Goal: Check status

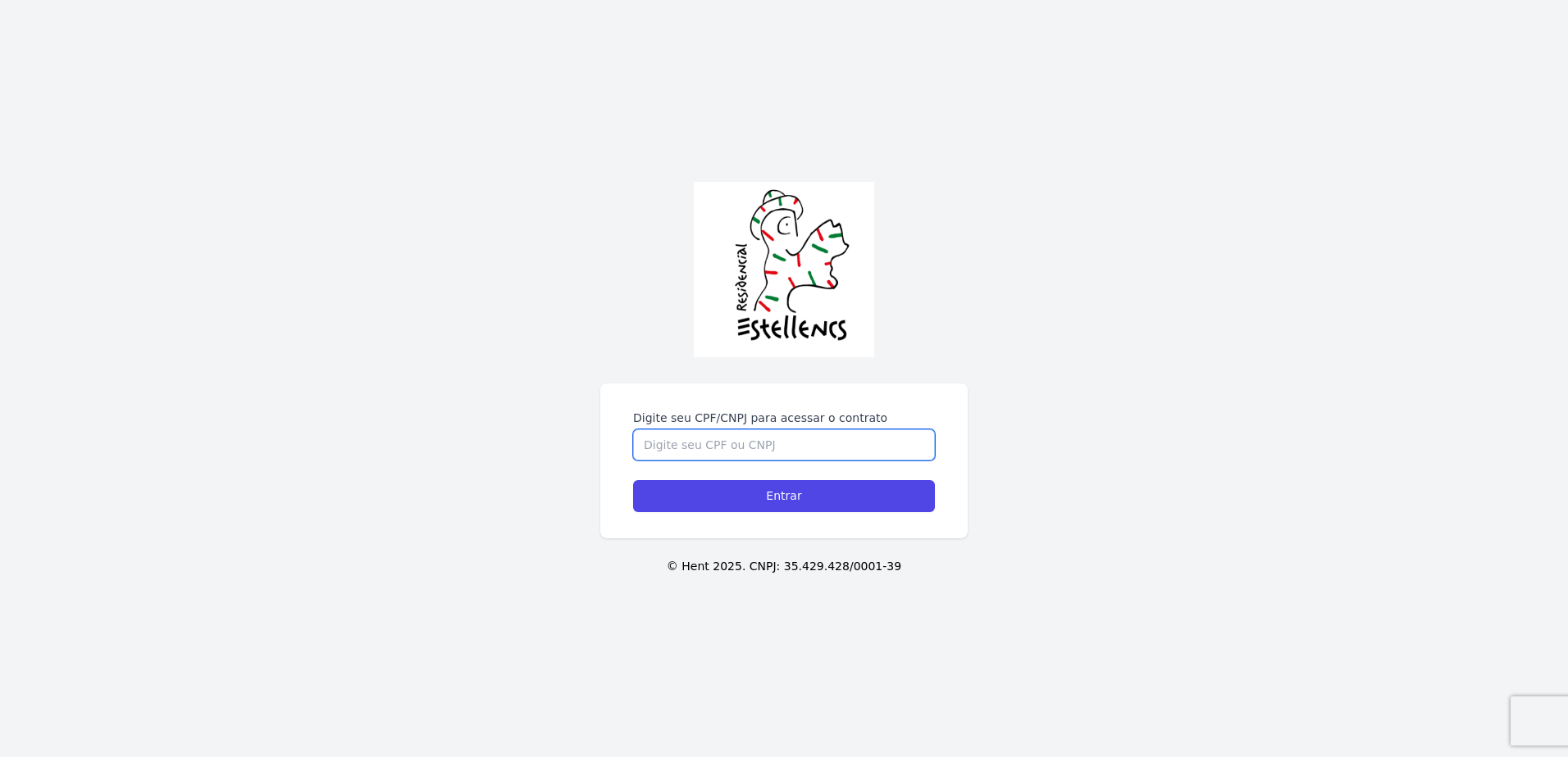
click at [776, 453] on input "Digite seu CPF/CNPJ para acessar o contrato" at bounding box center [784, 444] width 302 height 31
type input "49322369809"
click at [633, 480] on input "Entrar" at bounding box center [784, 496] width 302 height 32
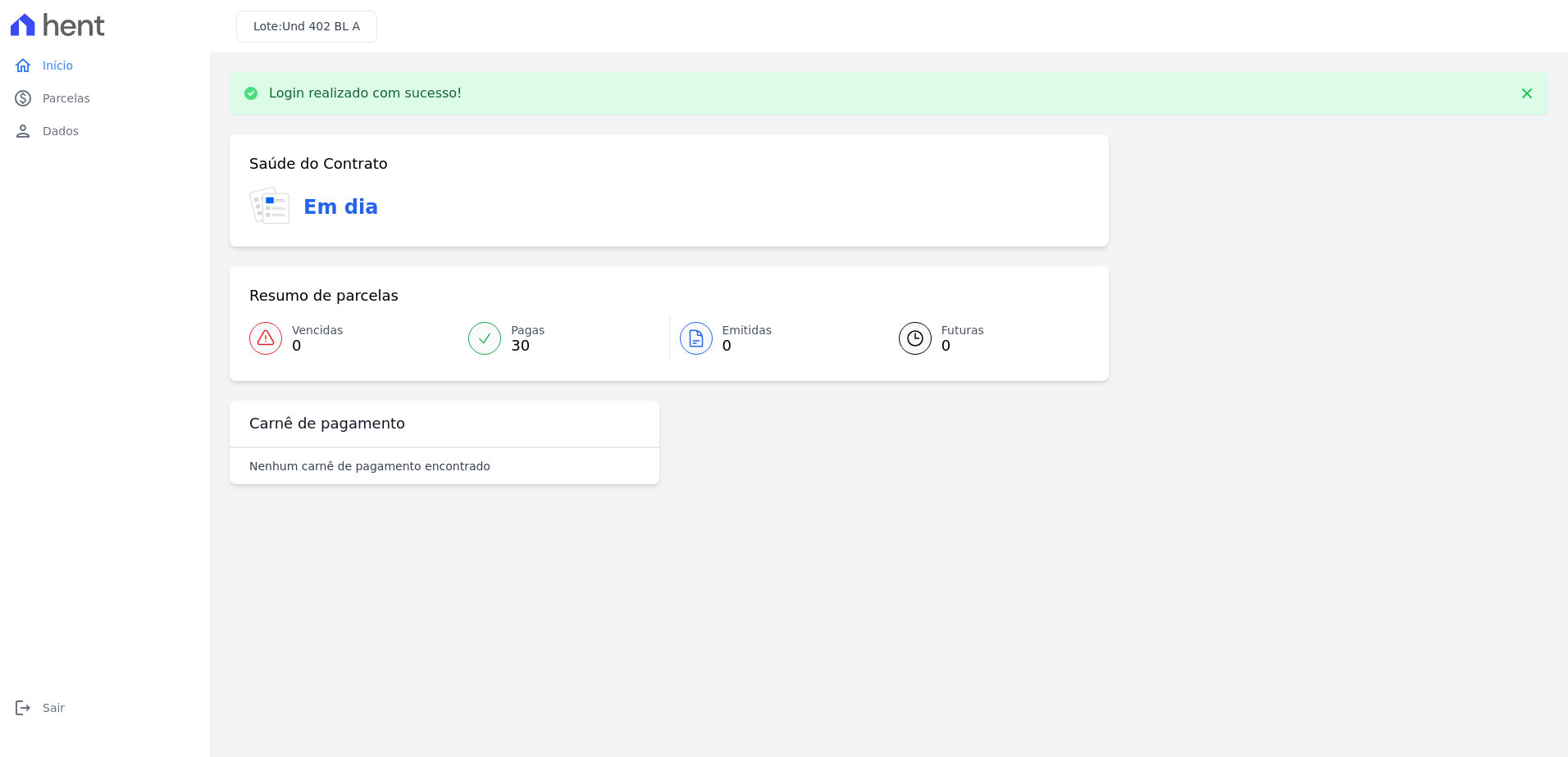
drag, startPoint x: 536, startPoint y: 329, endPoint x: 547, endPoint y: 340, distance: 15.6
click at [536, 329] on span "Pagas" at bounding box center [527, 330] width 34 height 17
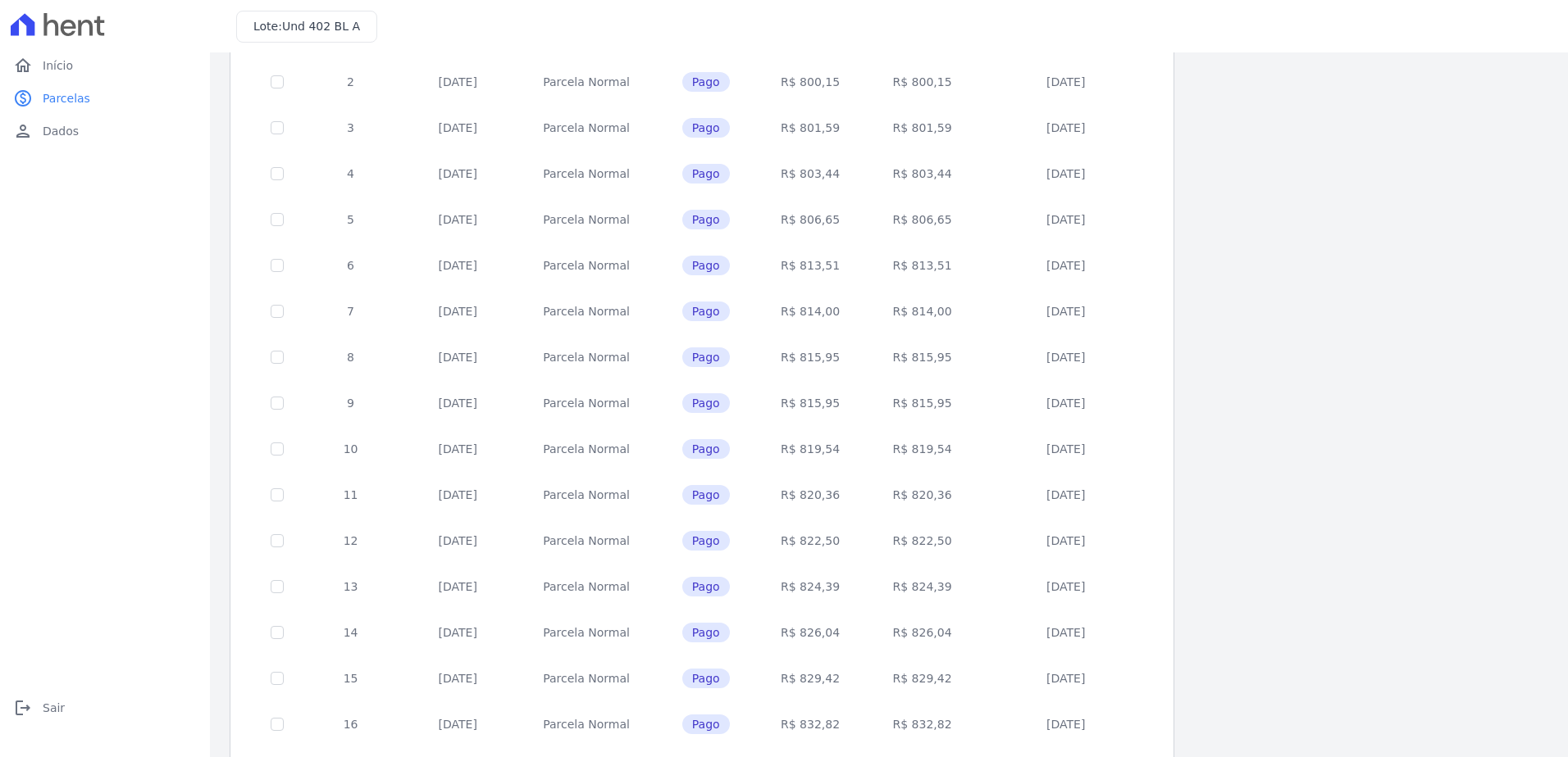
scroll to position [480, 0]
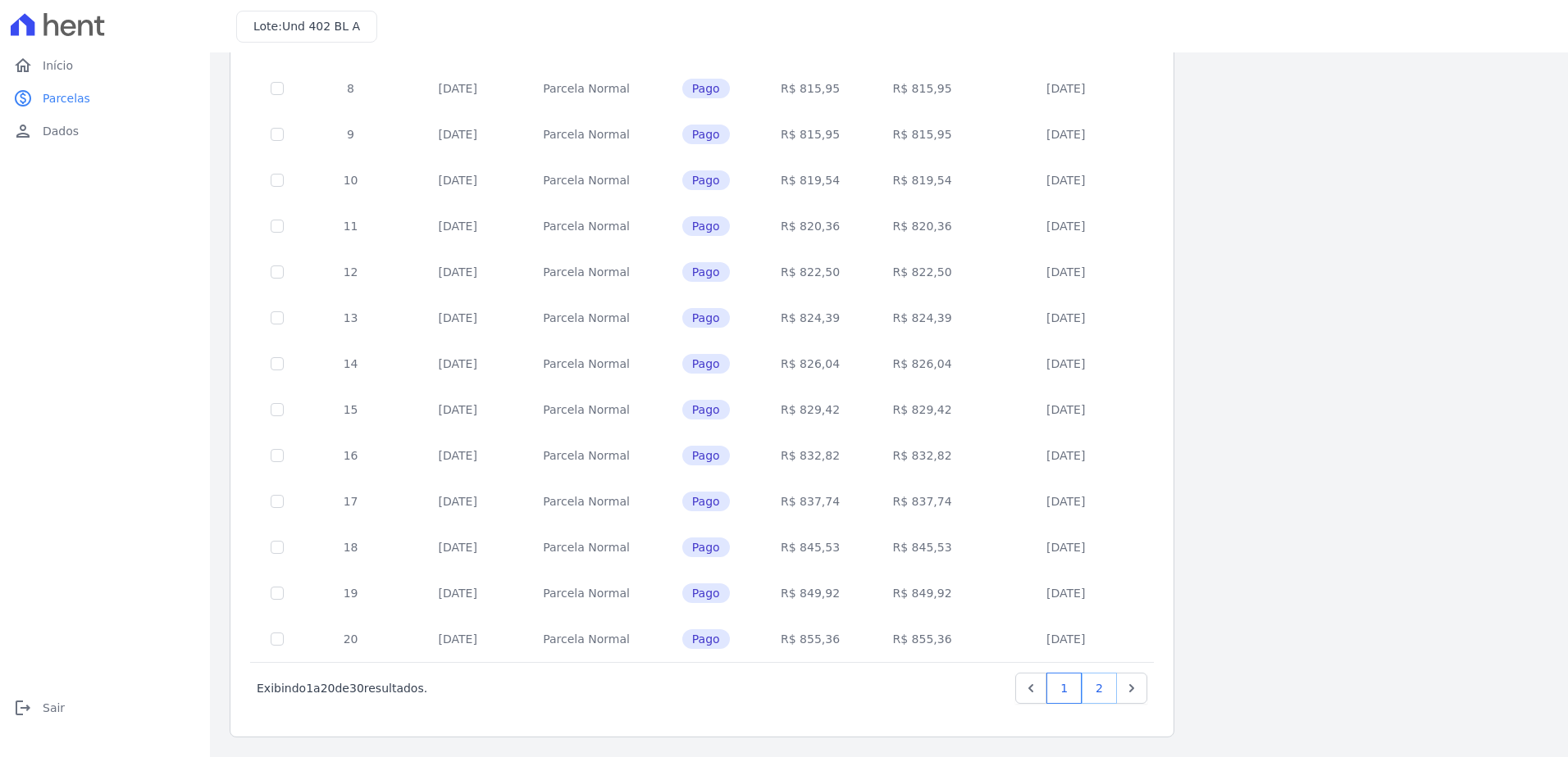
click at [1088, 694] on link "2" at bounding box center [1100, 688] width 36 height 31
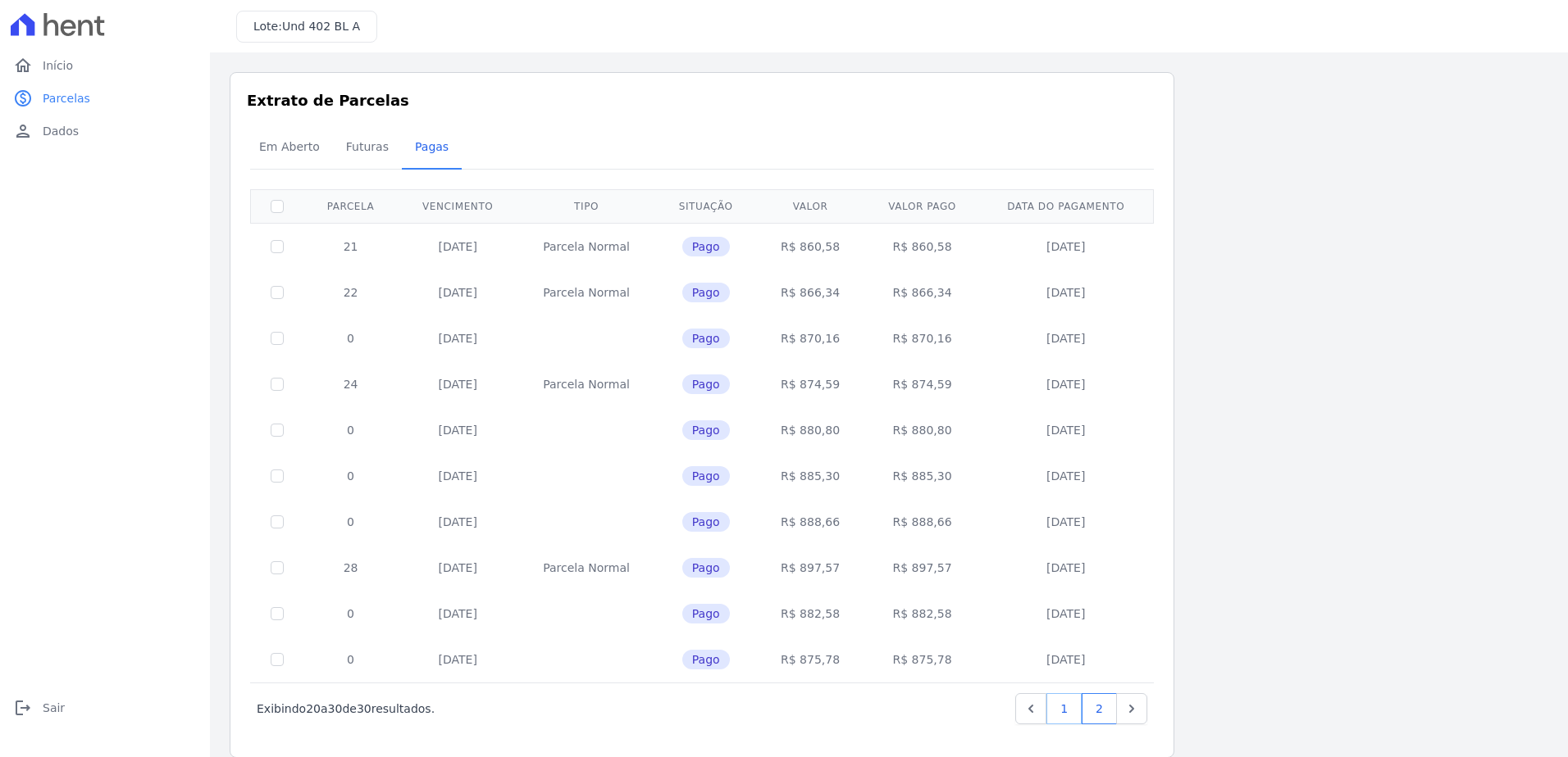
click at [1068, 707] on link "1" at bounding box center [1064, 709] width 36 height 31
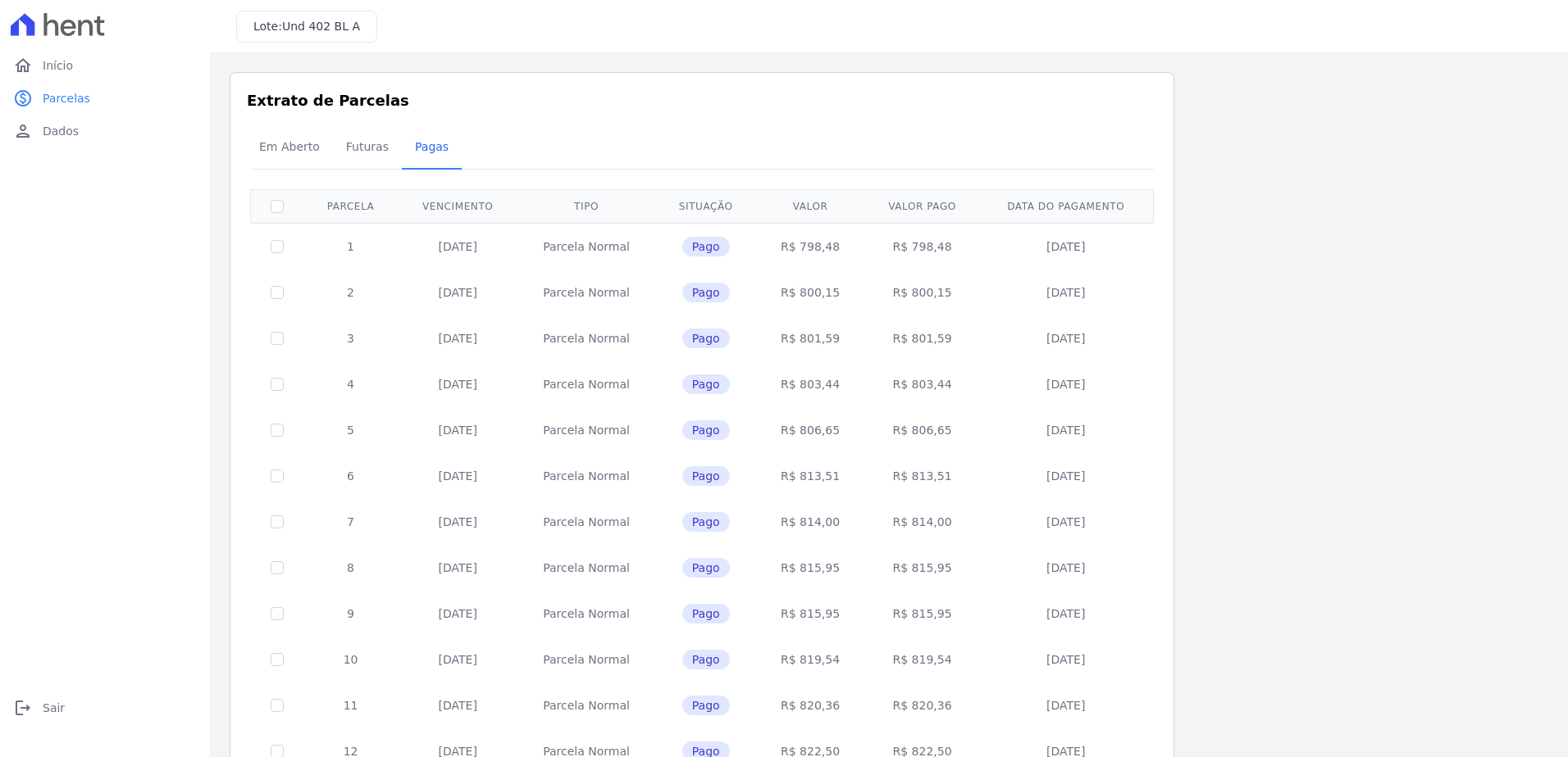
drag, startPoint x: 1037, startPoint y: 247, endPoint x: 1105, endPoint y: 253, distance: 68.3
click at [1105, 253] on td "20/03/2023" at bounding box center [1066, 246] width 171 height 46
drag, startPoint x: 1105, startPoint y: 253, endPoint x: 1073, endPoint y: 249, distance: 32.2
click at [1073, 249] on td "20/03/2023" at bounding box center [1066, 246] width 171 height 46
